Goal: Transaction & Acquisition: Purchase product/service

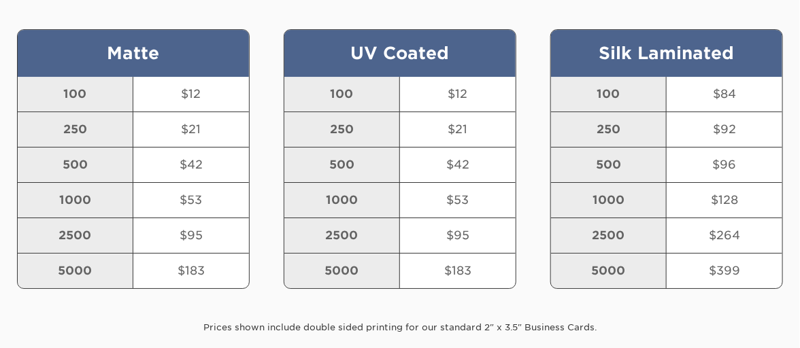
click at [308, 218] on div "2500" at bounding box center [342, 235] width 116 height 35
click at [395, 305] on div "Real Estate Business Card Pricing Our pricing beats the competition every time.…" at bounding box center [400, 156] width 800 height 498
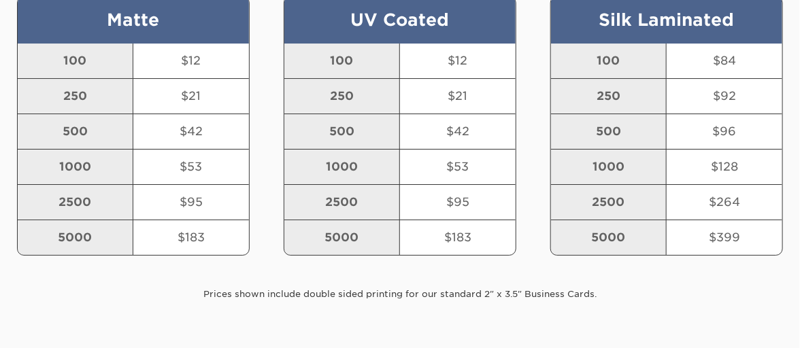
scroll to position [1682, 0]
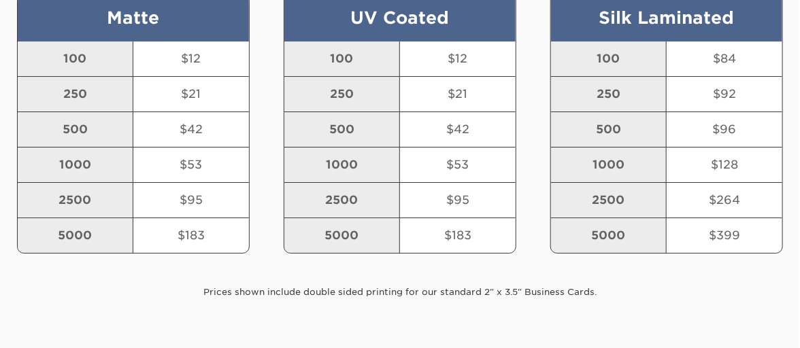
click at [371, 255] on div "UV Coated 100 $12 250 $21 500 $42 1000 $53 2500 $95 5000 $183" at bounding box center [400, 132] width 267 height 277
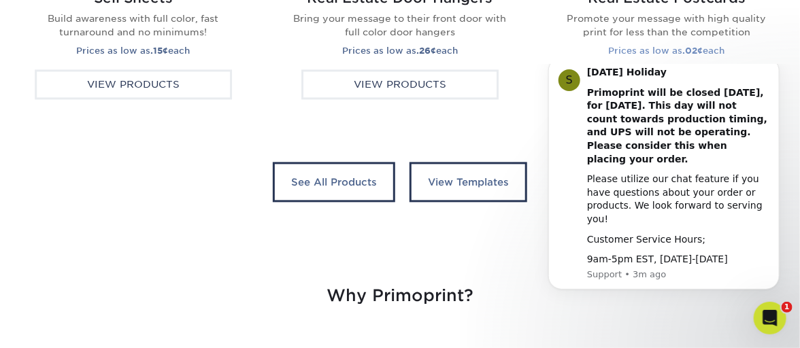
scroll to position [2790, 0]
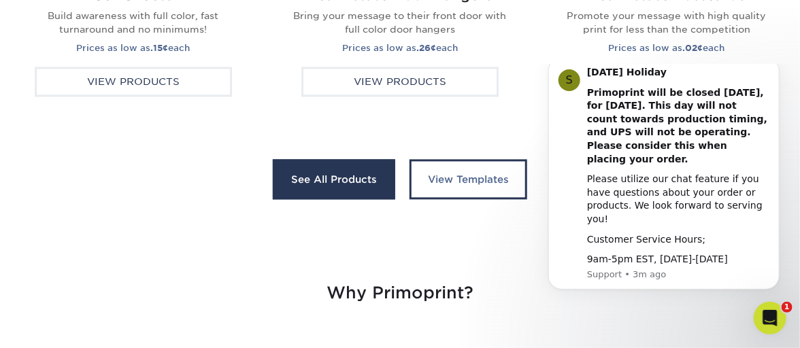
drag, startPoint x: 543, startPoint y: 239, endPoint x: 362, endPoint y: 178, distance: 191.0
click at [362, 178] on link "See All Products" at bounding box center [334, 179] width 122 height 41
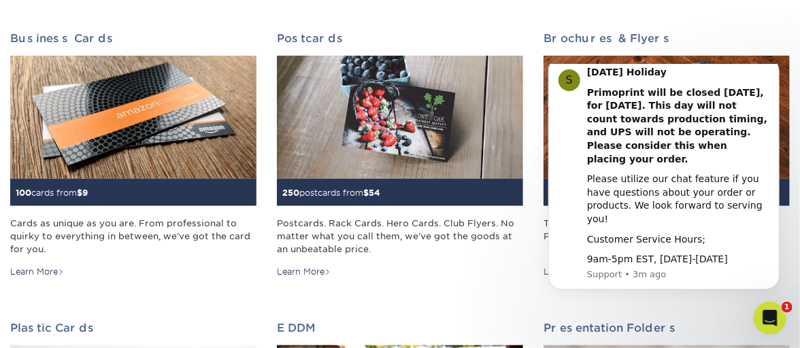
scroll to position [211, 0]
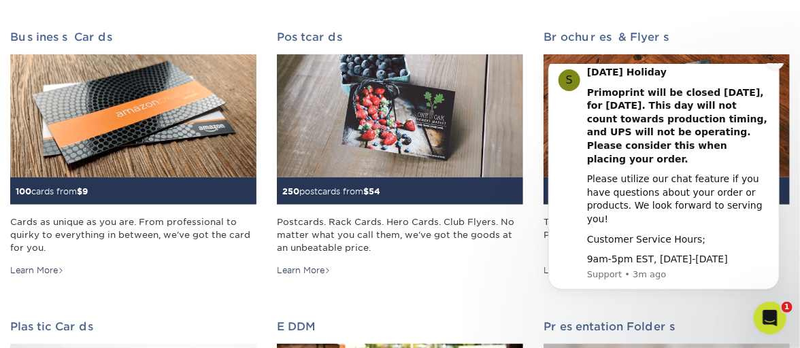
click at [777, 65] on icon "Dismiss notification" at bounding box center [774, 60] width 7 height 7
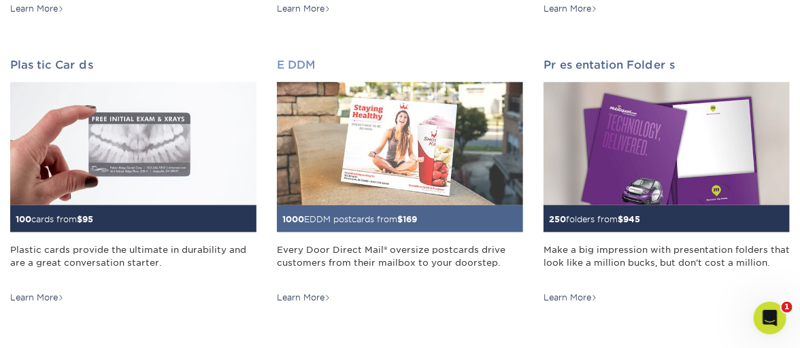
scroll to position [1, 0]
